Goal: Task Accomplishment & Management: Manage account settings

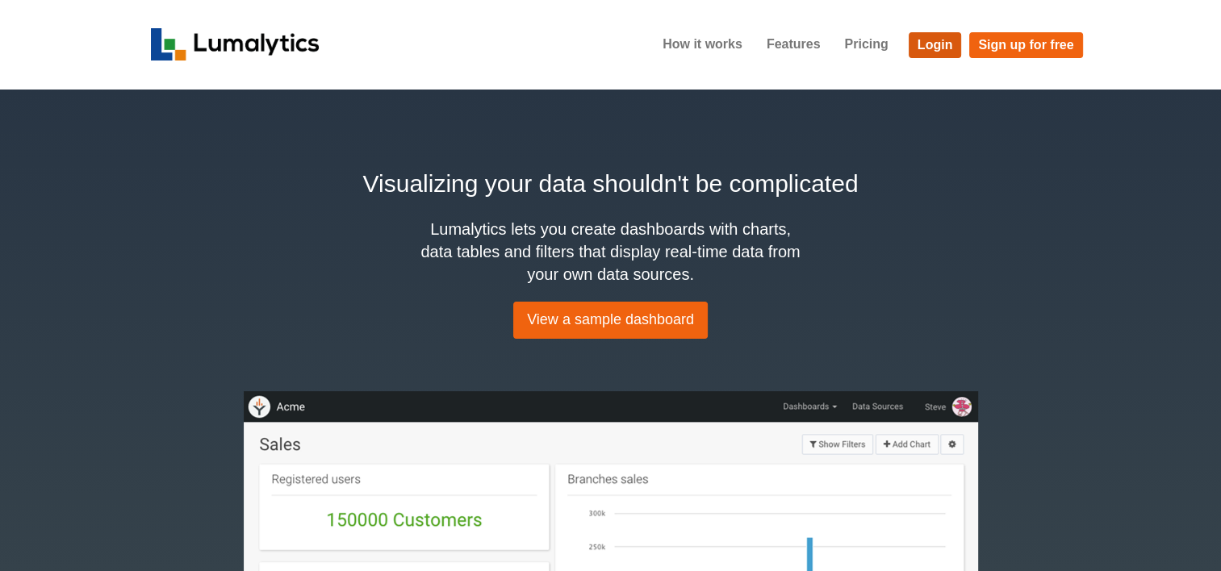
click at [949, 51] on link "Login" at bounding box center [934, 45] width 53 height 26
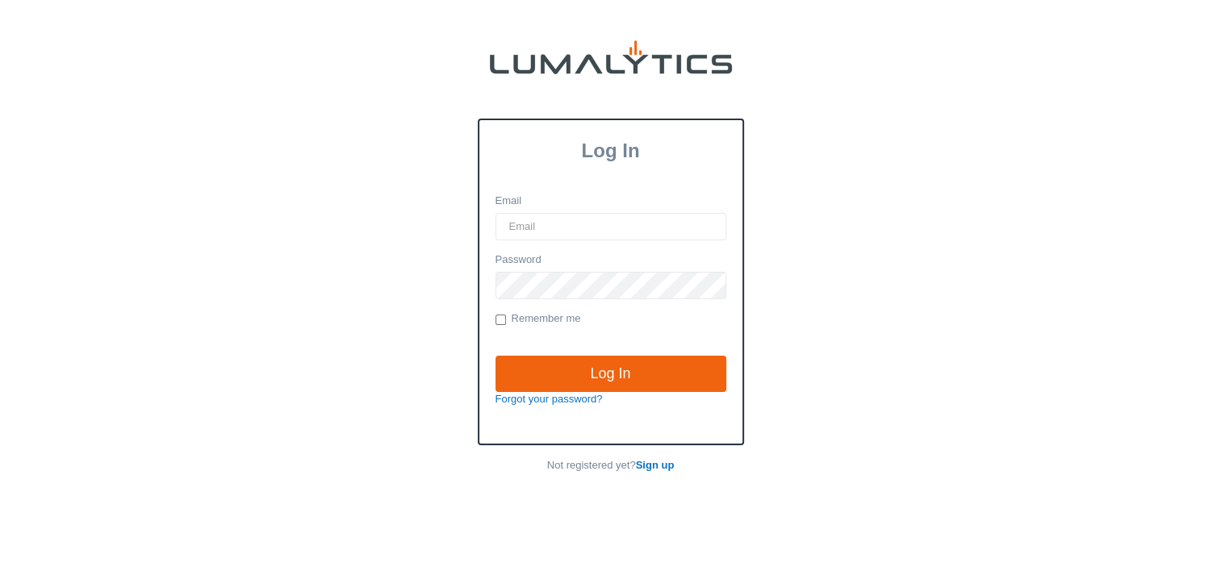
click at [586, 216] on input "Email" at bounding box center [610, 226] width 231 height 27
type input "twheeler@valleytruckparts.com"
click at [495, 356] on input "Log In" at bounding box center [610, 374] width 231 height 37
